Goal: Information Seeking & Learning: Learn about a topic

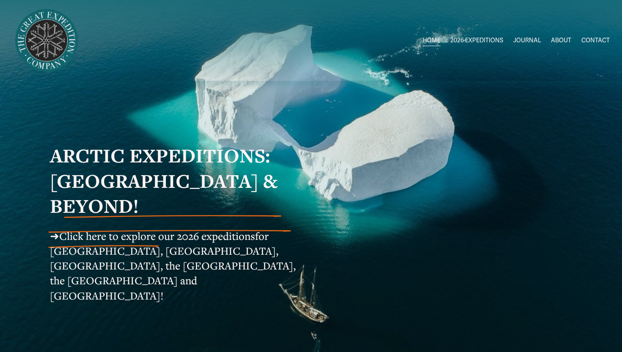
click at [559, 41] on link "ABOUT" at bounding box center [561, 40] width 20 height 12
click at [553, 38] on link "ABOUT" at bounding box center [561, 40] width 20 height 12
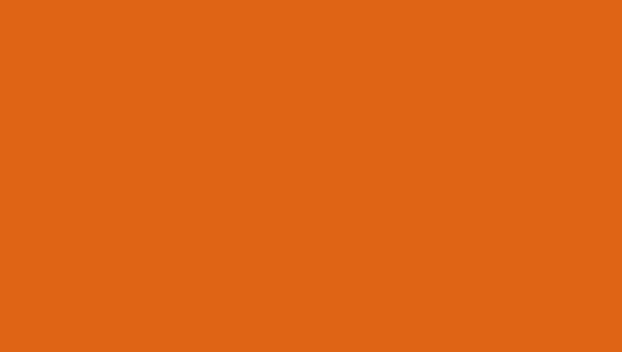
scroll to position [1642, 0]
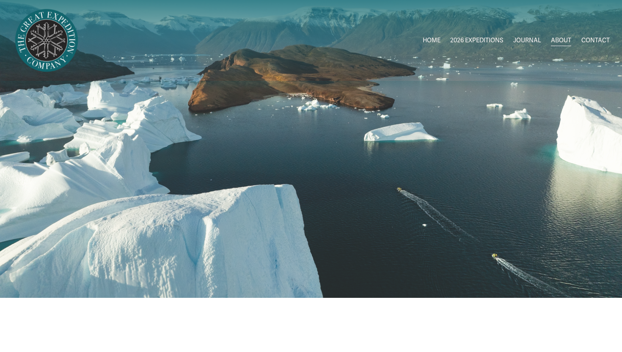
click at [528, 39] on link "JOURNAL" at bounding box center [527, 40] width 28 height 12
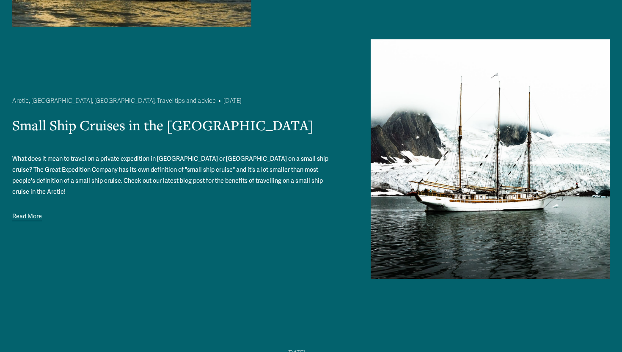
scroll to position [307, 0]
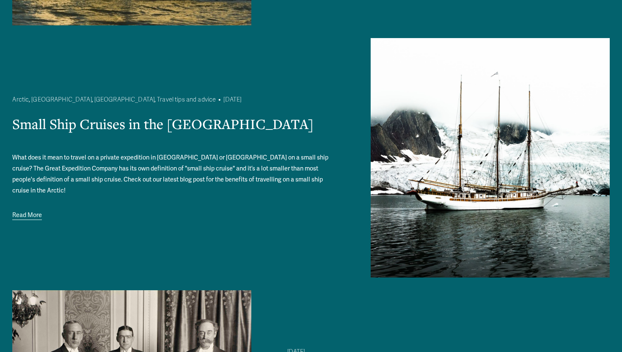
click at [36, 210] on link "Read More" at bounding box center [27, 215] width 30 height 11
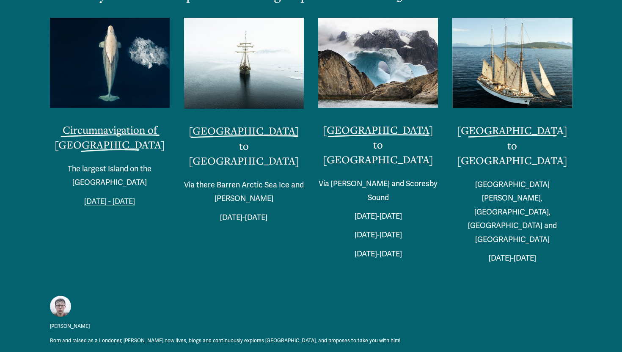
scroll to position [1900, 0]
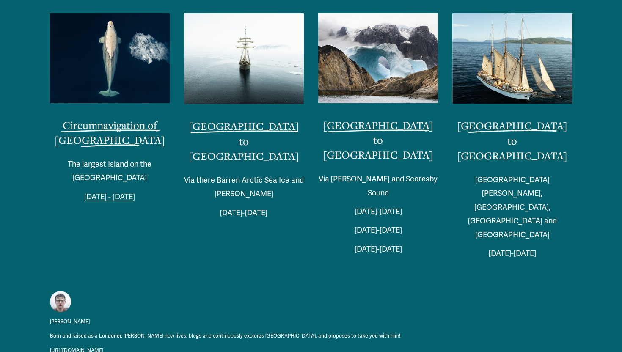
click at [93, 346] on link "[URL][DOMAIN_NAME]" at bounding box center [76, 350] width 53 height 9
click at [367, 121] on link "[GEOGRAPHIC_DATA] to [GEOGRAPHIC_DATA]" at bounding box center [378, 140] width 110 height 44
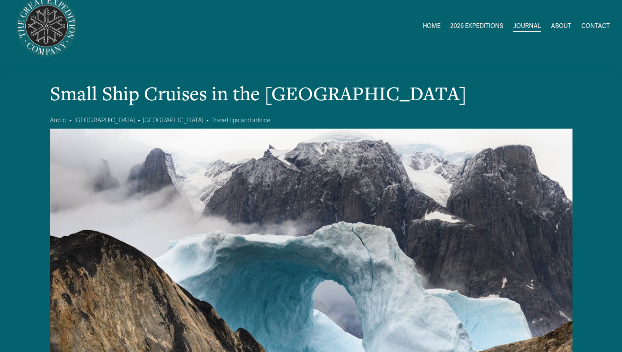
scroll to position [0, 0]
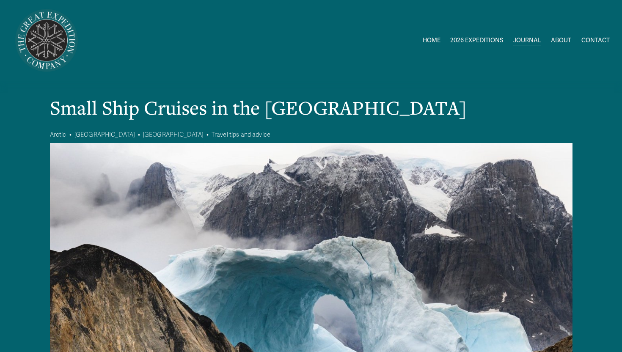
click at [0, 0] on span "ALL 2026 EXPEDITIONS" at bounding box center [0, 0] width 0 height 0
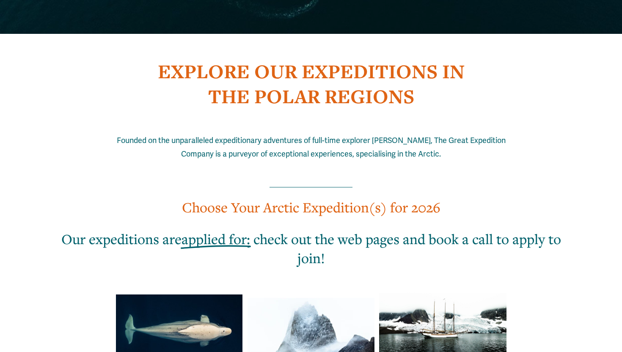
scroll to position [315, 0]
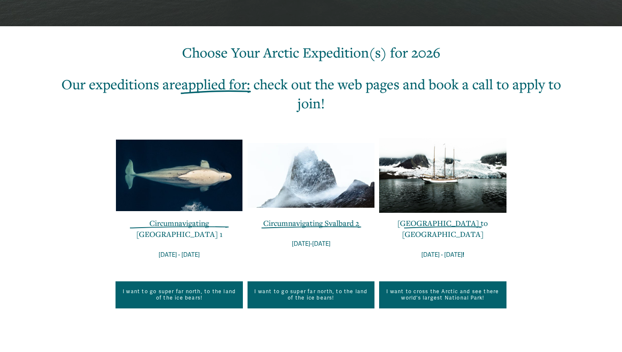
scroll to position [257, 0]
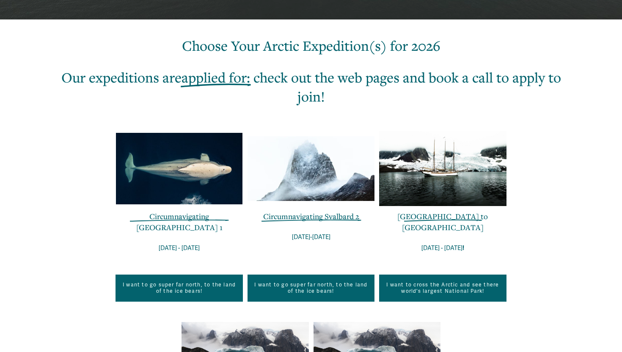
click at [194, 217] on link "Circumnavigating [GEOGRAPHIC_DATA] 1" at bounding box center [179, 221] width 86 height 21
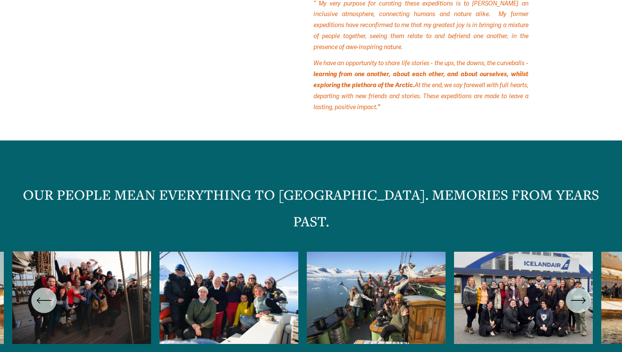
scroll to position [3958, 0]
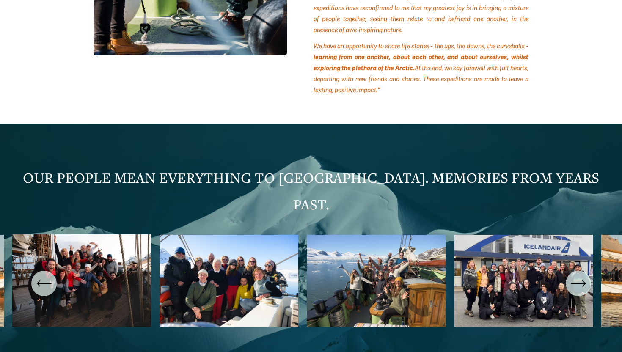
click at [225, 242] on ul "Carousel" at bounding box center [310, 283] width 597 height 98
click at [41, 276] on icon "\a \a Previous\a \a \a" at bounding box center [43, 283] width 15 height 15
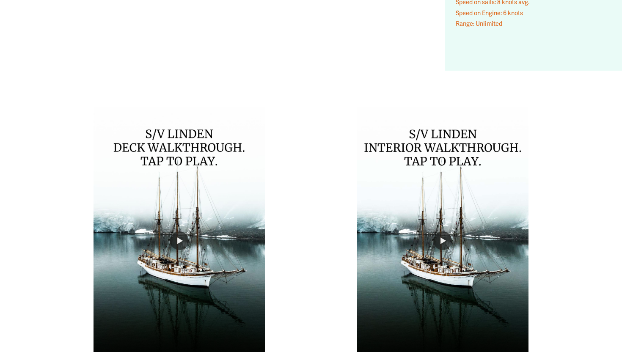
scroll to position [6494, 0]
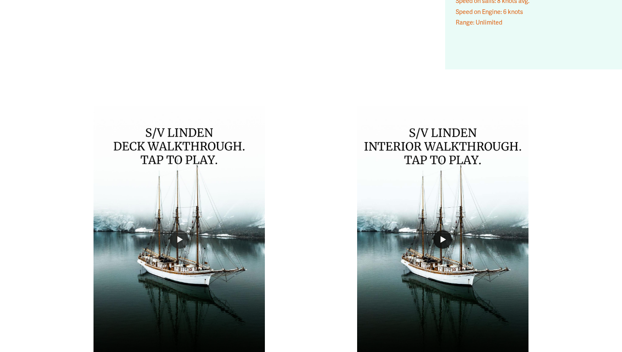
click at [442, 230] on button "Play" at bounding box center [442, 239] width 19 height 19
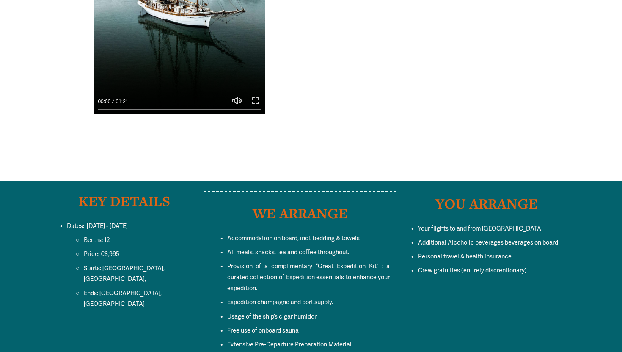
scroll to position [6755, 0]
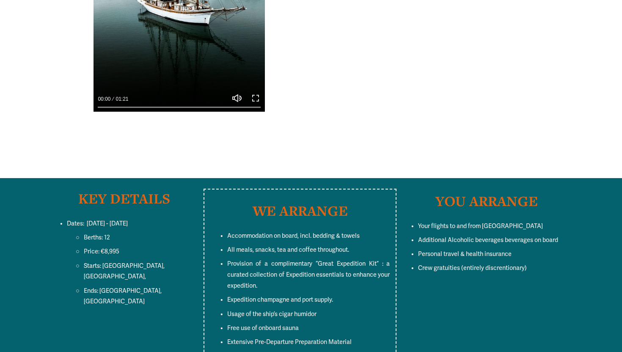
type input "***"
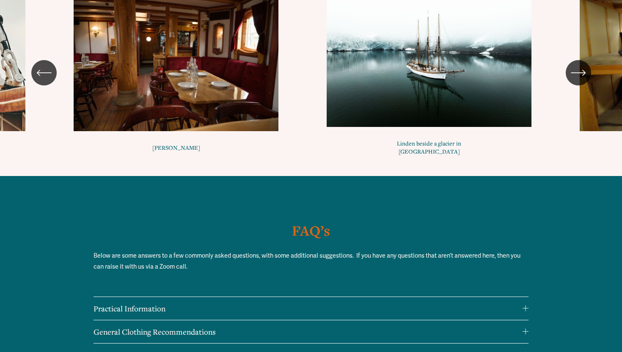
scroll to position [8257, 0]
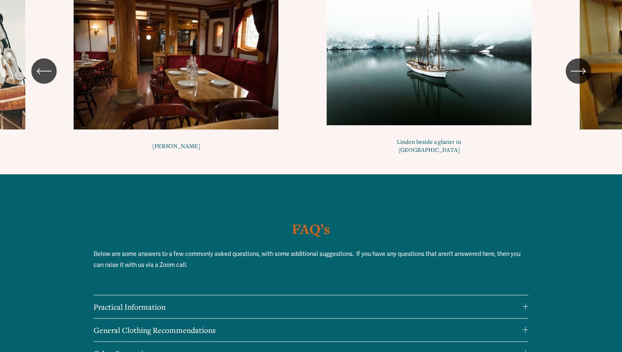
click at [525, 304] on div at bounding box center [526, 307] width 6 height 6
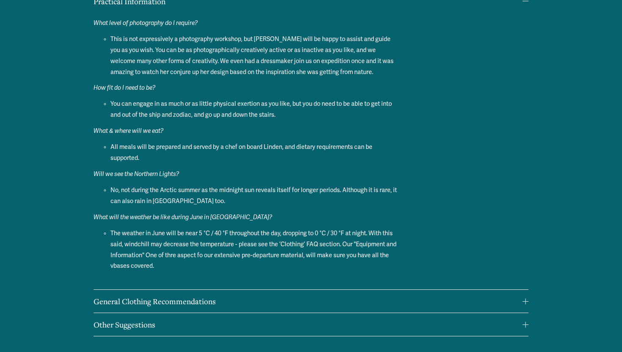
scroll to position [8573, 0]
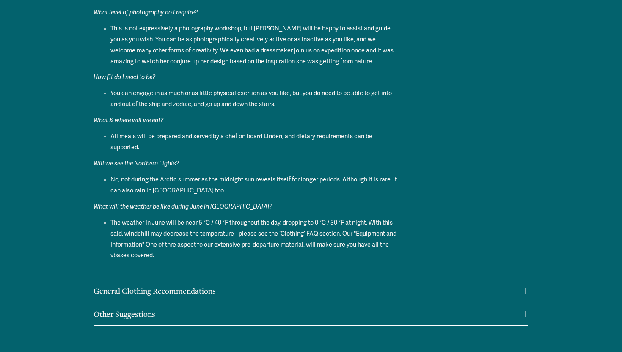
click at [521, 286] on span "General Clothing Recommendations" at bounding box center [308, 291] width 429 height 10
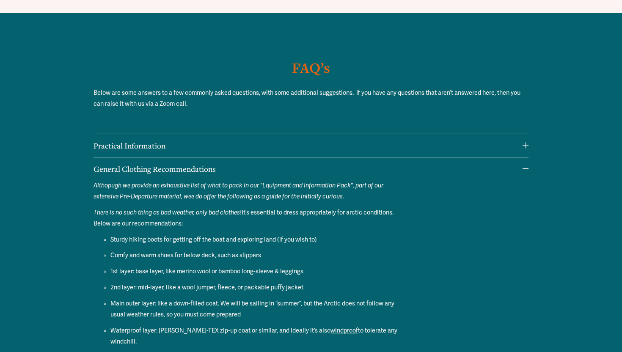
scroll to position [8415, 0]
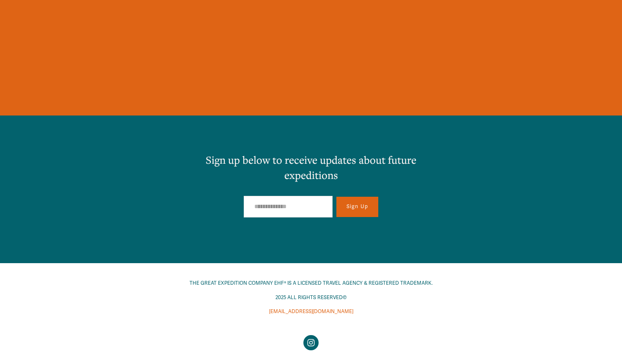
scroll to position [9667, 0]
